Goal: Feedback & Contribution: Leave review/rating

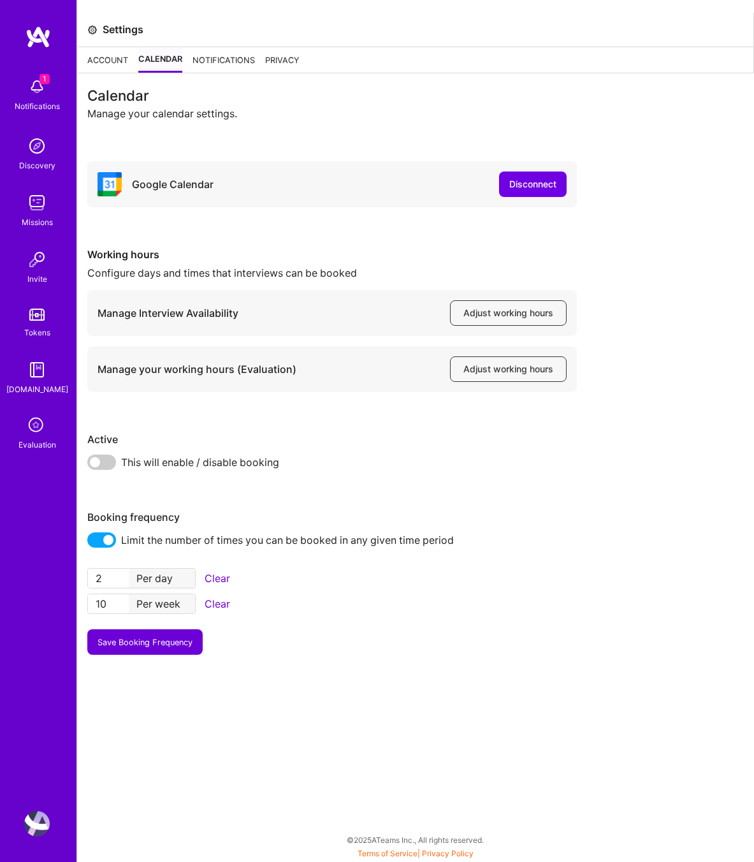
click at [38, 426] on icon at bounding box center [37, 426] width 24 height 24
click at [33, 421] on icon at bounding box center [37, 426] width 24 height 24
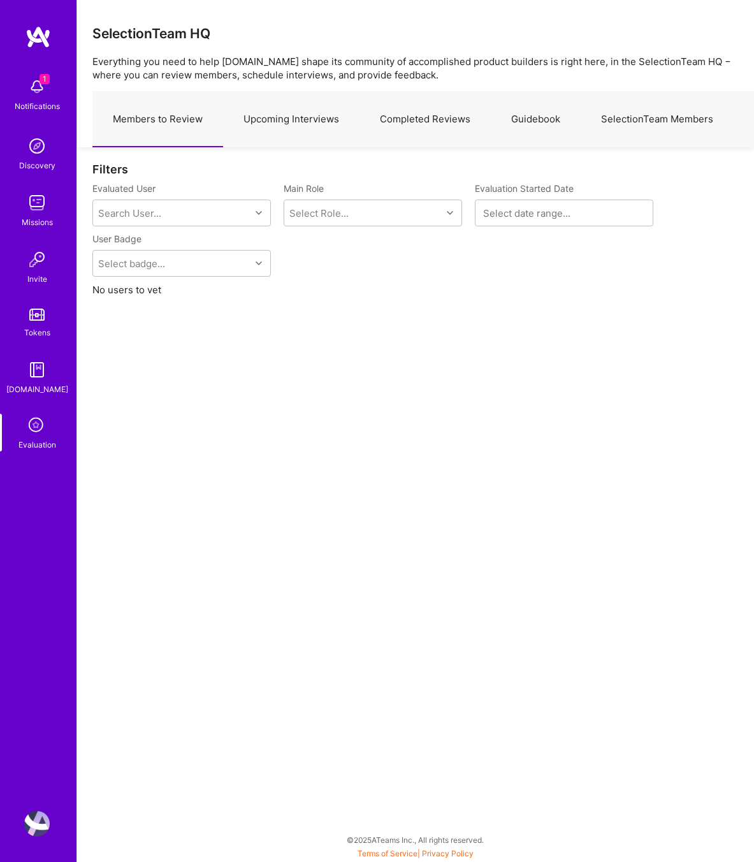
click at [293, 127] on link "Upcoming Interviews" at bounding box center [291, 119] width 136 height 55
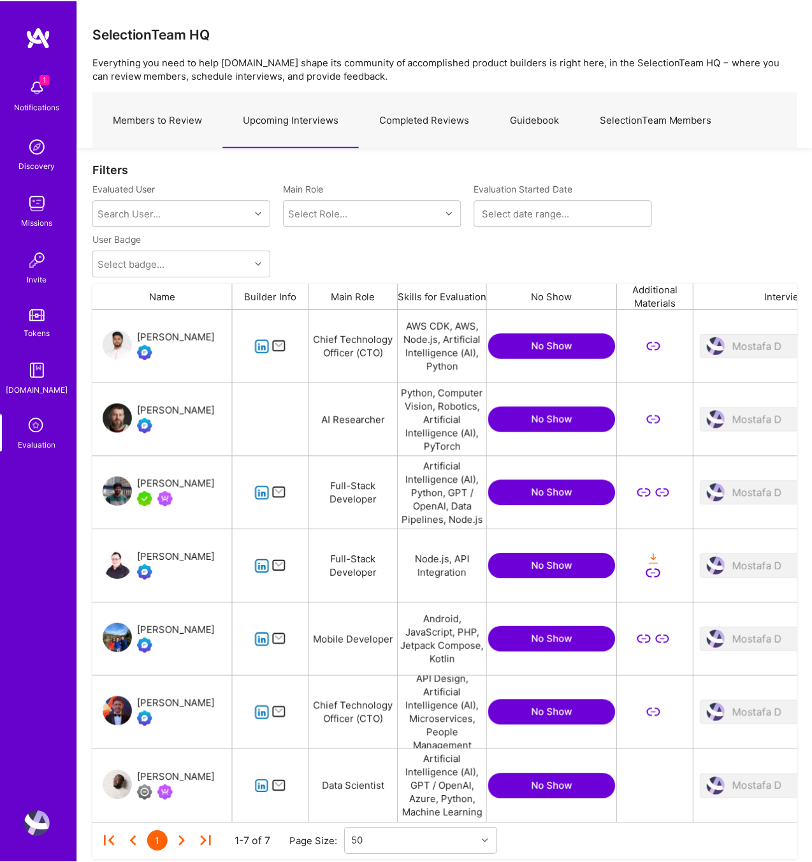
scroll to position [513, 704]
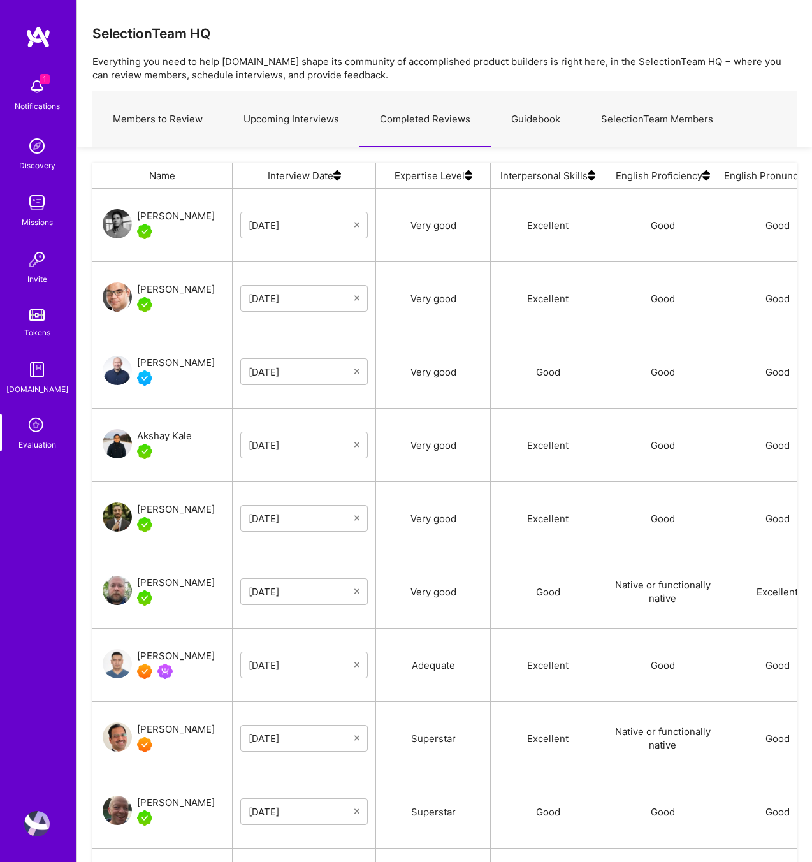
scroll to position [728, 704]
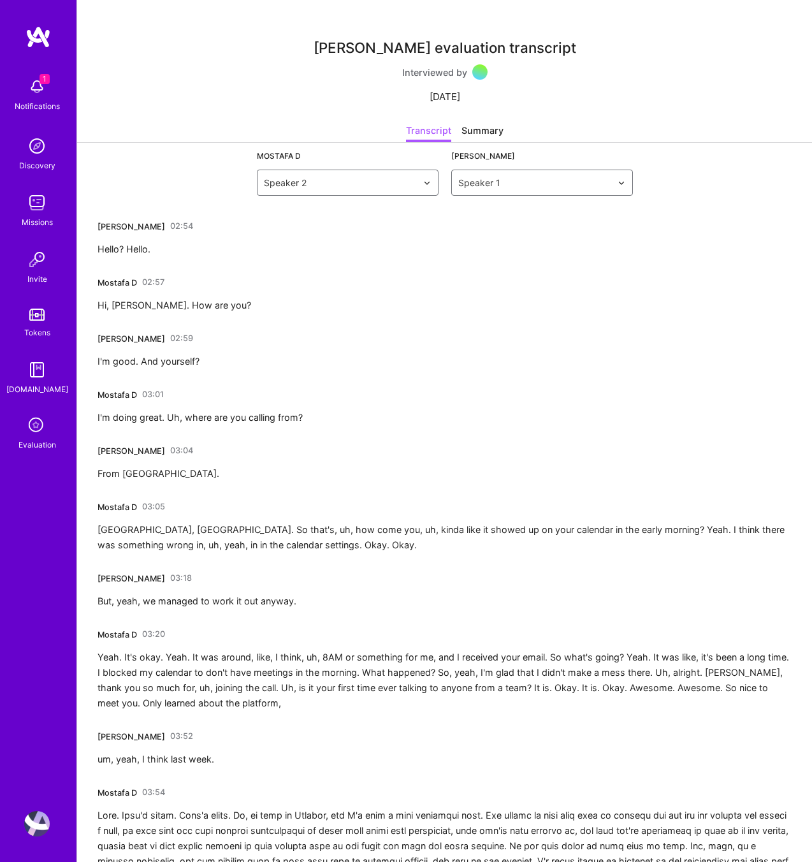
scroll to position [4269, 0]
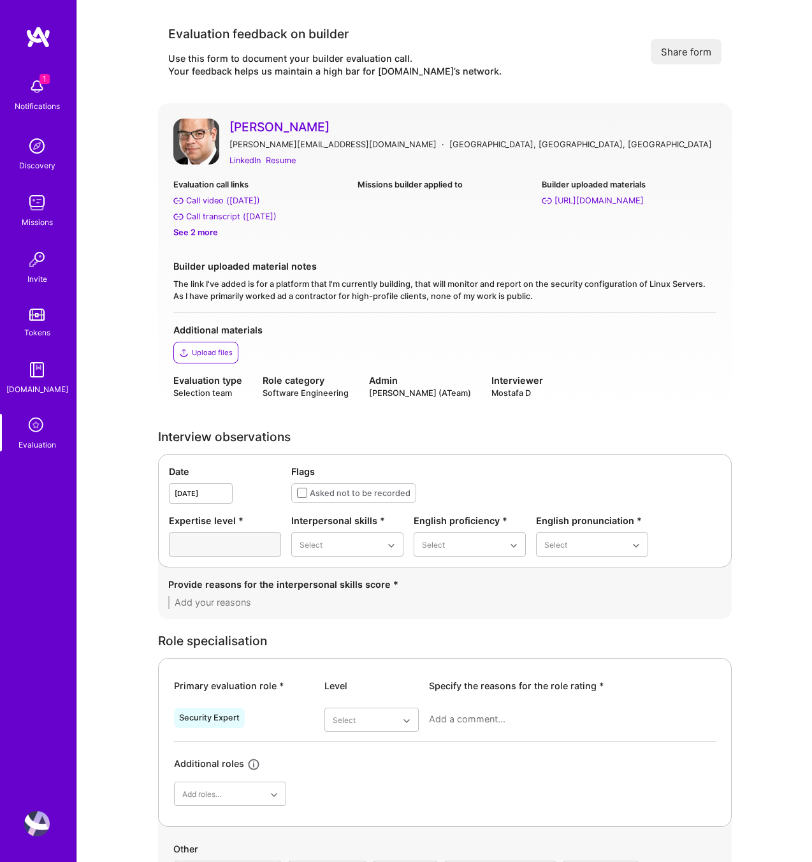
click at [38, 438] on div "Evaluation" at bounding box center [37, 444] width 38 height 13
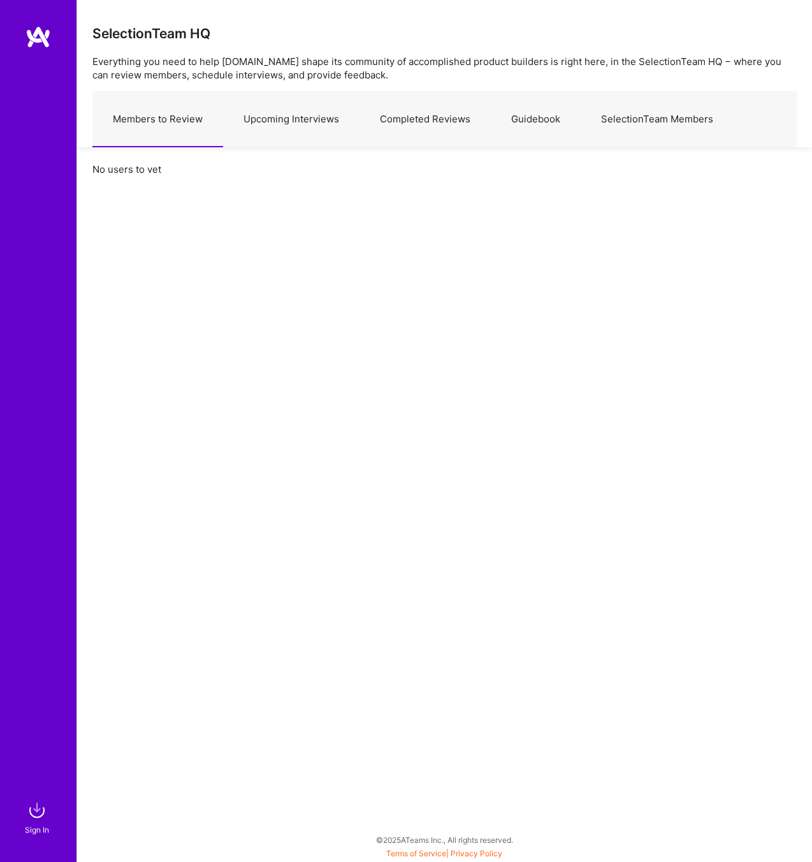
click at [316, 121] on link "Upcoming Interviews" at bounding box center [291, 119] width 136 height 55
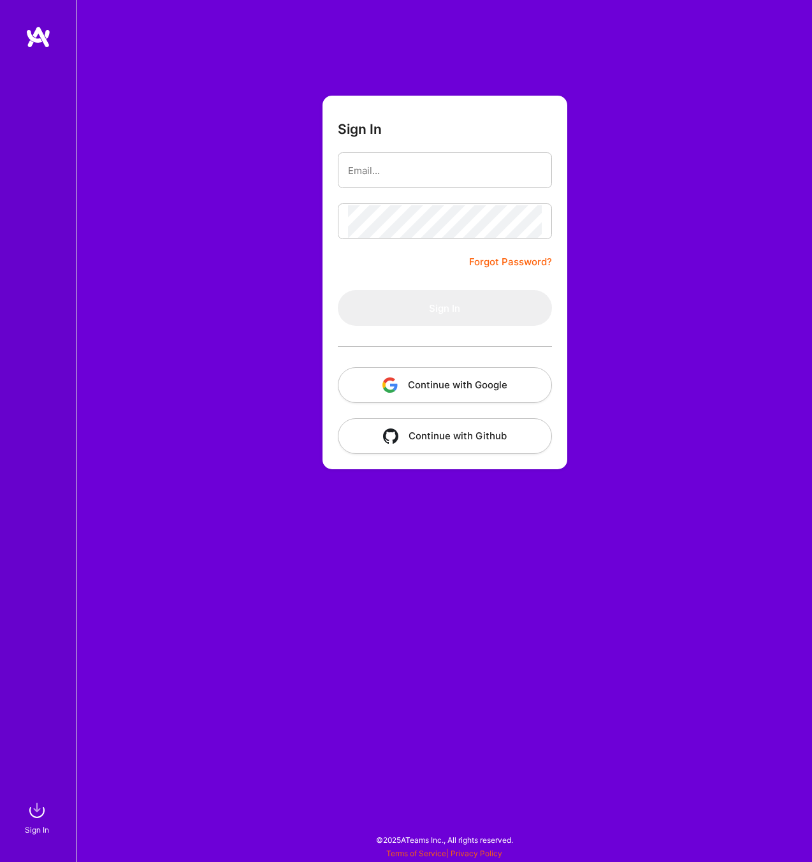
click at [432, 380] on button "Continue with Google" at bounding box center [445, 385] width 214 height 36
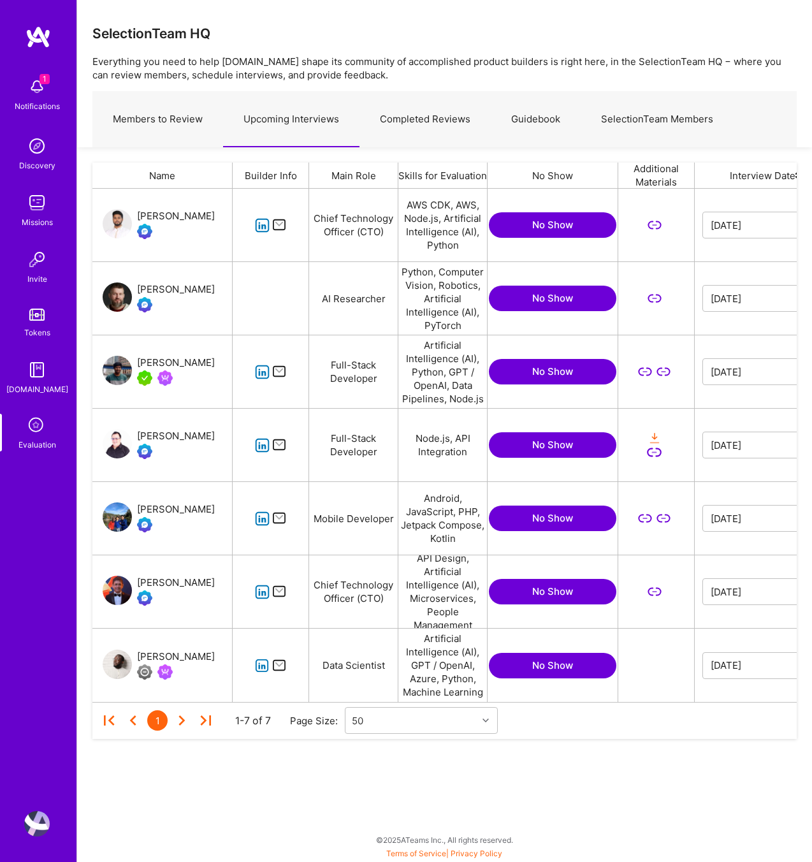
scroll to position [513, 704]
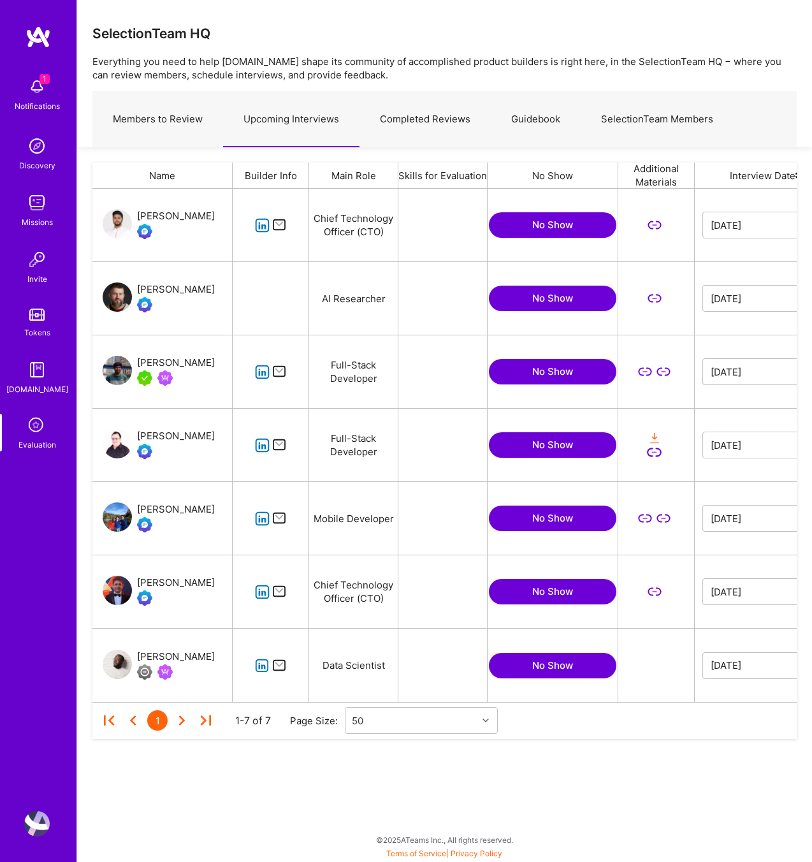
click at [258, 519] on icon "grid" at bounding box center [262, 518] width 15 height 15
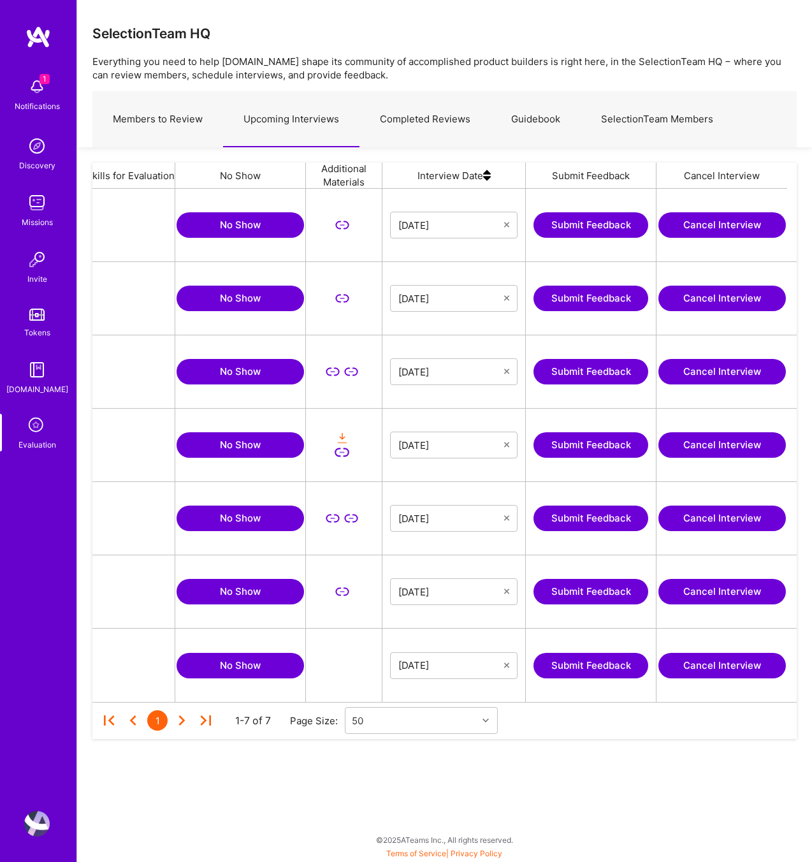
click at [572, 523] on button "Submit Feedback" at bounding box center [590, 517] width 115 height 25
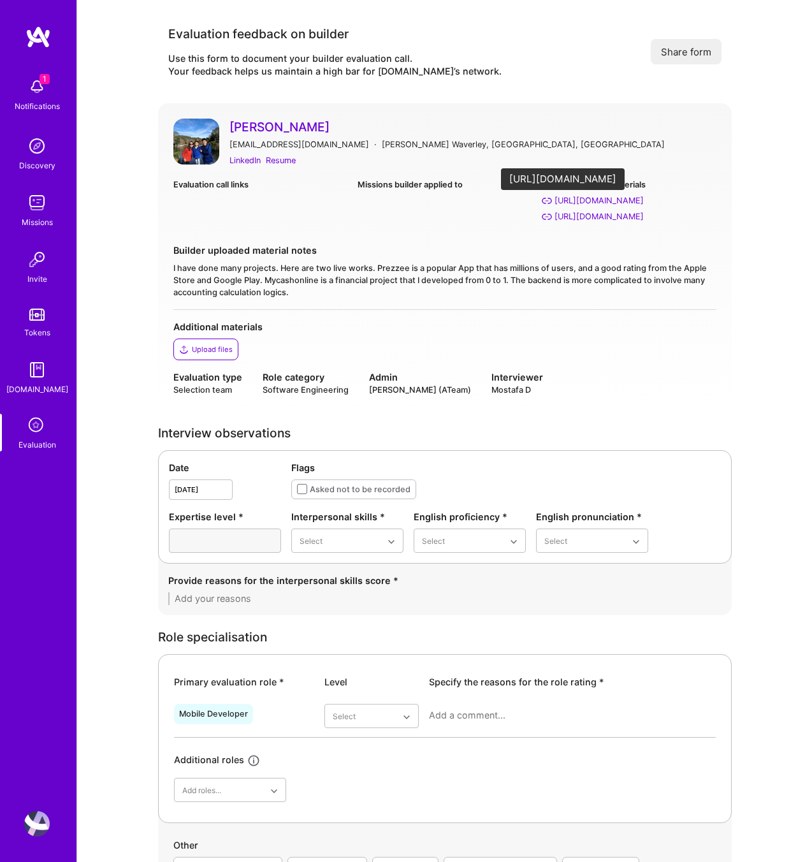
click at [632, 215] on div "https://play.google.com/store/apps/details?id=com.prezzee.prezzee" at bounding box center [598, 216] width 89 height 13
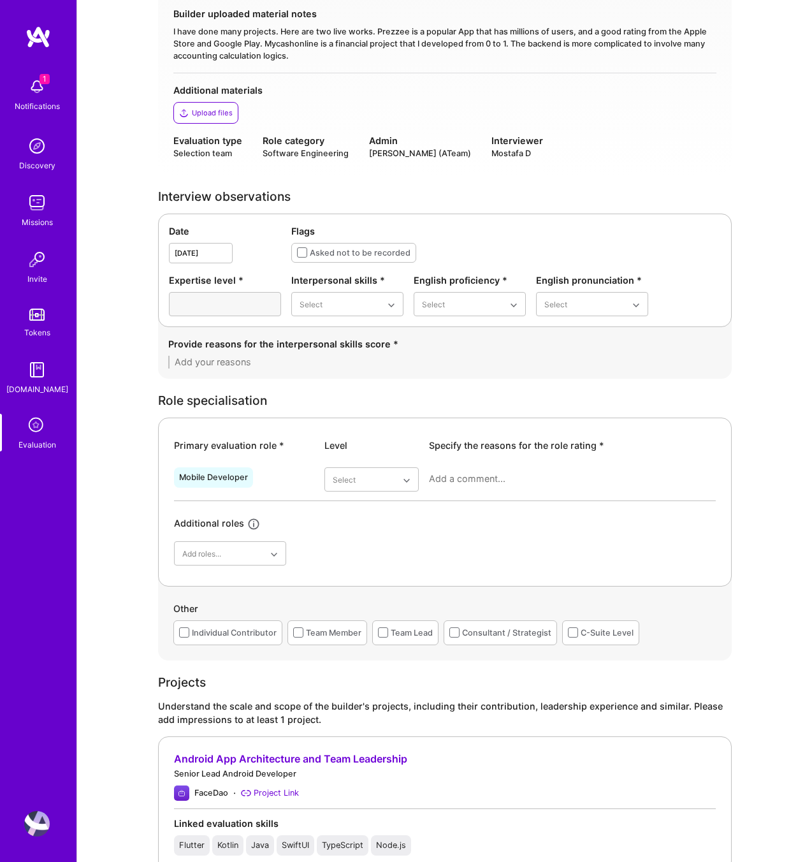
scroll to position [235, 0]
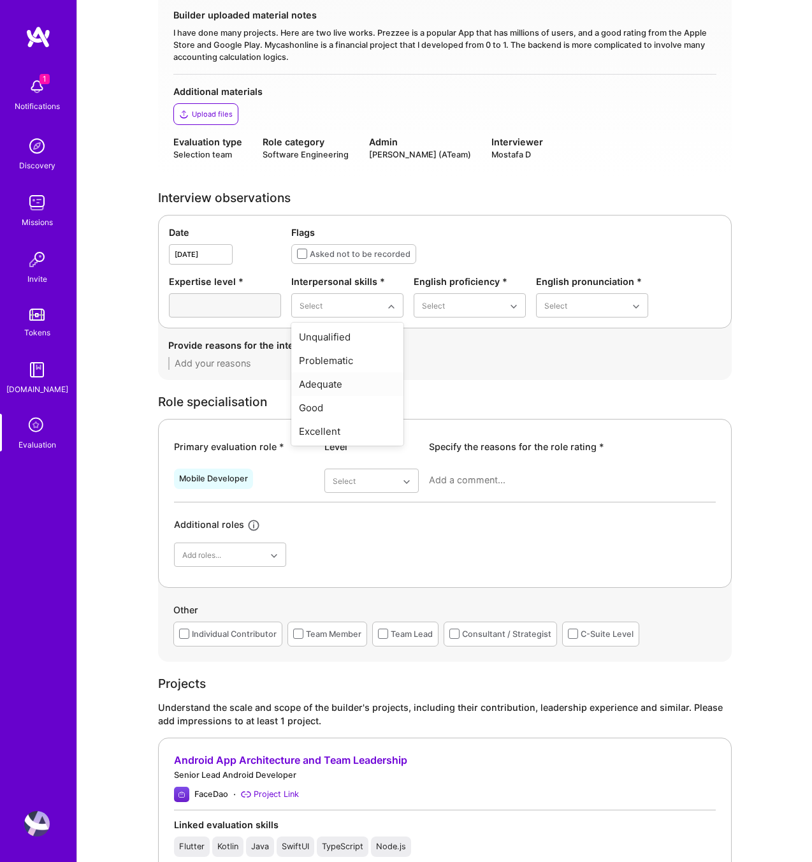
click at [337, 384] on div "Adequate" at bounding box center [347, 384] width 112 height 24
click at [454, 361] on div "Limited" at bounding box center [470, 361] width 112 height 24
click at [553, 363] on div "Adequate" at bounding box center [592, 361] width 112 height 24
click at [366, 560] on div "Adequate" at bounding box center [371, 559] width 94 height 24
click at [445, 479] on textarea at bounding box center [572, 479] width 287 height 13
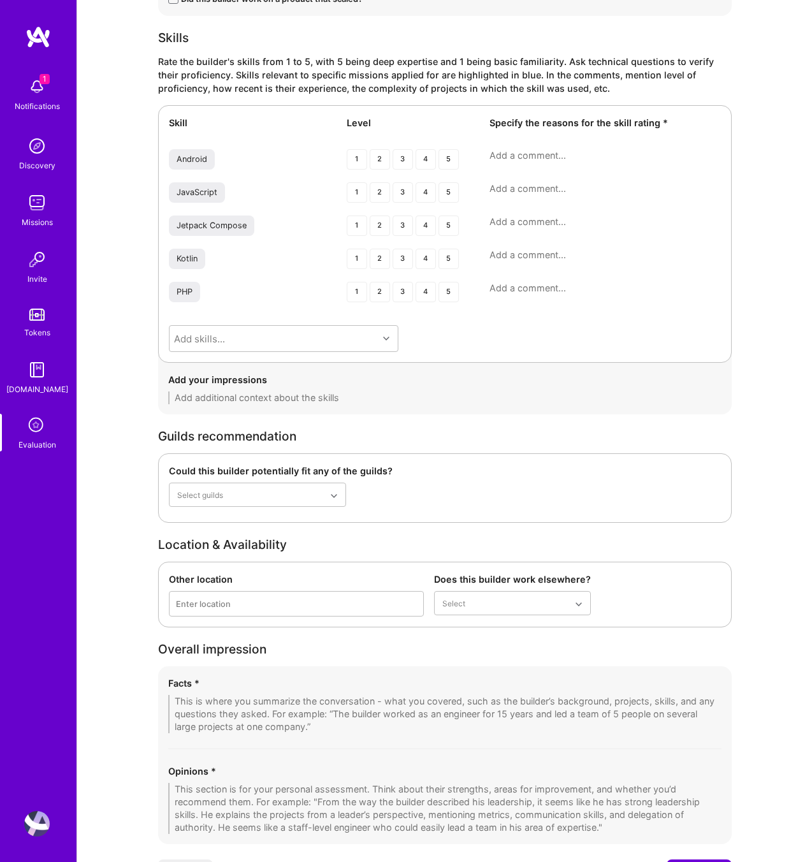
scroll to position [1612, 0]
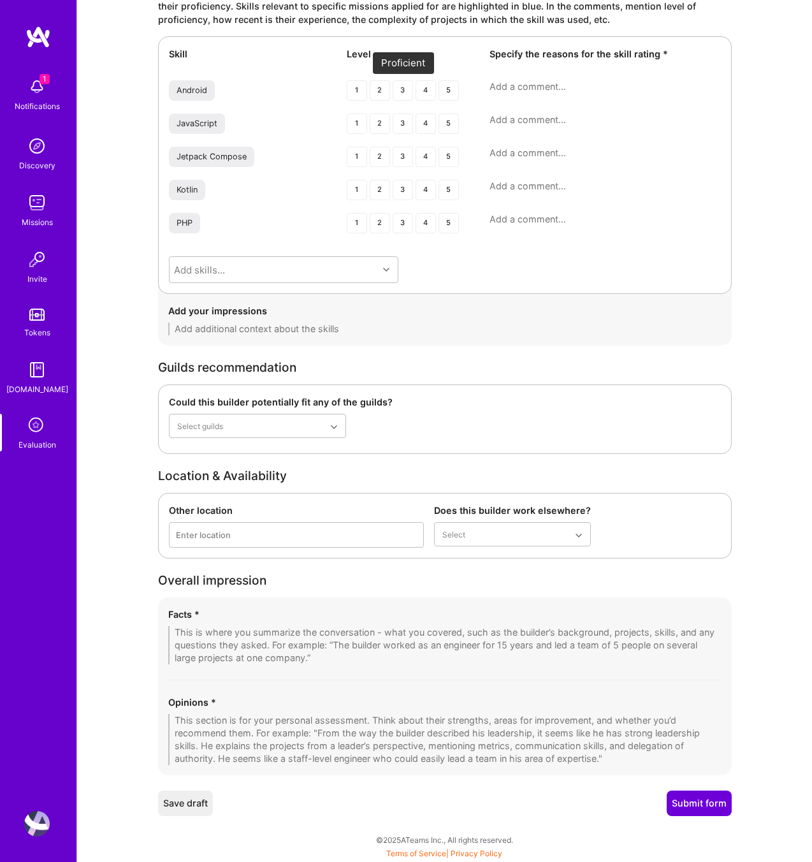
type textarea "he knows some stuff, more general, but many technical conevrsations like , Y di…"
click at [401, 90] on div "3" at bounding box center [403, 90] width 20 height 20
